Goal: Information Seeking & Learning: Learn about a topic

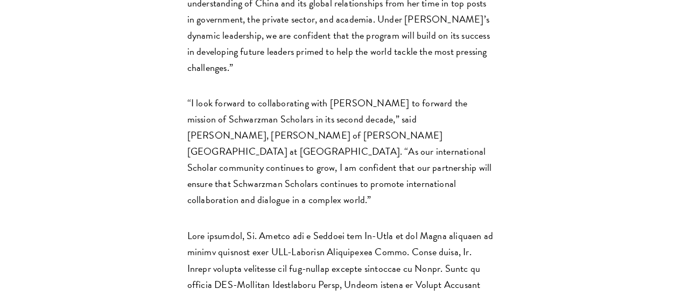
scroll to position [826, 0]
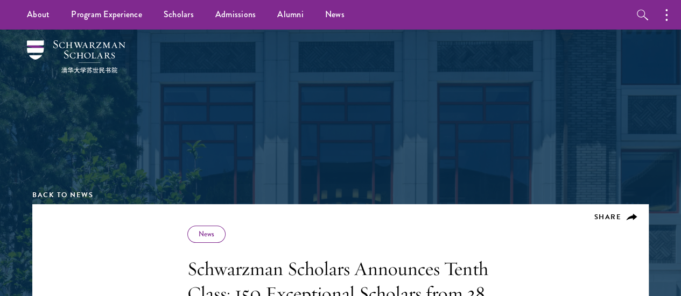
drag, startPoint x: 683, startPoint y: 18, endPoint x: 688, endPoint y: -29, distance: 47.0
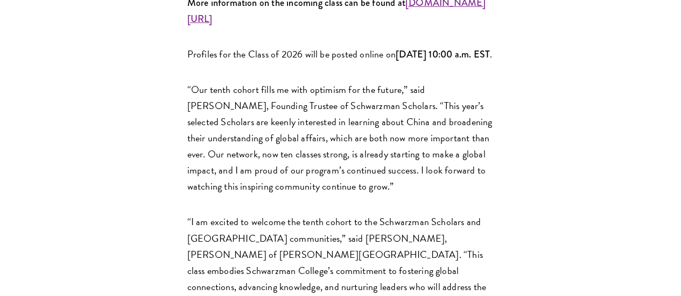
scroll to position [1493, 0]
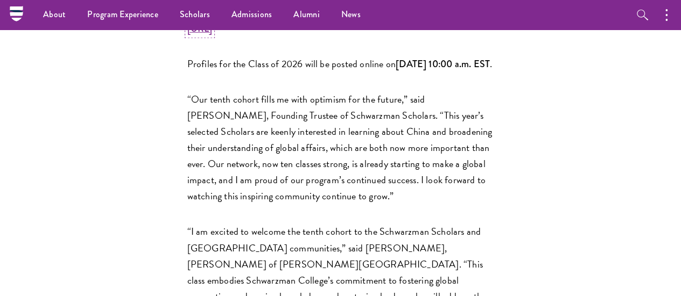
click at [232, 36] on strong "www.schwarzmanscholars.org/scholars" at bounding box center [336, 20] width 299 height 30
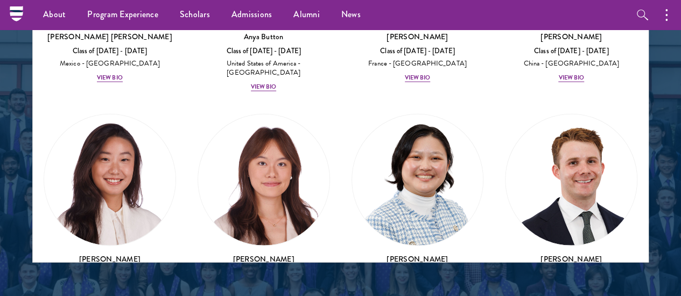
scroll to position [1107, 0]
